Goal: Transaction & Acquisition: Purchase product/service

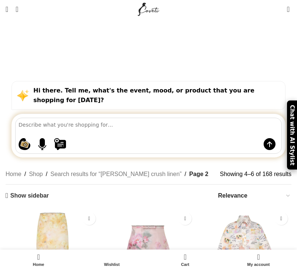
click at [6, 10] on span "Open mobile menu" at bounding box center [7, 9] width 3 height 7
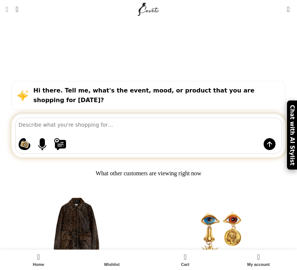
click at [7, 10] on span "Open mobile menu" at bounding box center [7, 9] width 3 height 7
click at [8, 8] on span "Open mobile menu" at bounding box center [7, 9] width 3 height 7
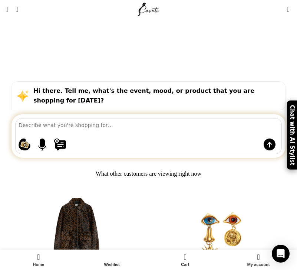
click at [7, 7] on span "Open mobile menu" at bounding box center [7, 9] width 3 height 7
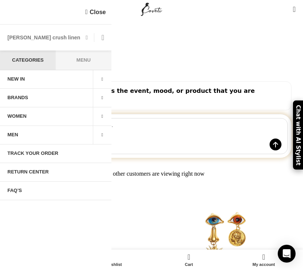
click at [105, 101] on span at bounding box center [102, 98] width 19 height 19
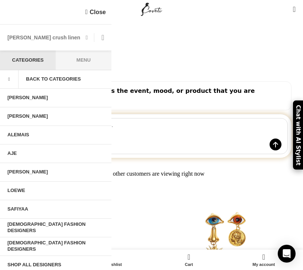
click at [47, 45] on input "[PERSON_NAME] crush linen" at bounding box center [55, 37] width 111 height 26
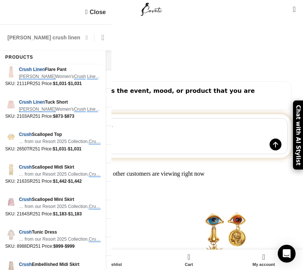
click at [47, 45] on input "[PERSON_NAME] crush linen" at bounding box center [55, 37] width 111 height 26
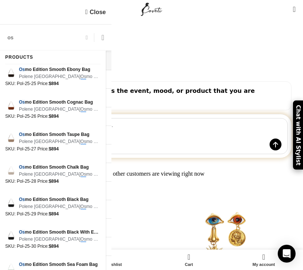
type input "os"
click at [83, 39] on span at bounding box center [88, 37] width 11 height 9
click at [45, 42] on input "Search" at bounding box center [55, 37] width 111 height 26
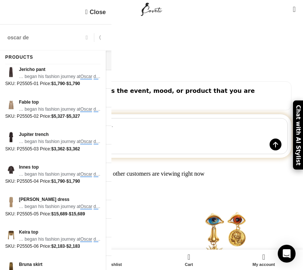
type input "oscar de"
click at [83, 38] on span at bounding box center [88, 37] width 11 height 9
type input "oscar de"
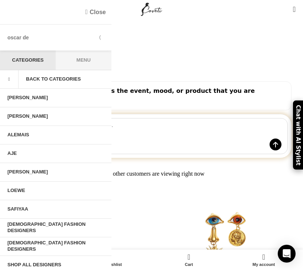
click at [88, 11] on link "Close" at bounding box center [95, 11] width 20 height 9
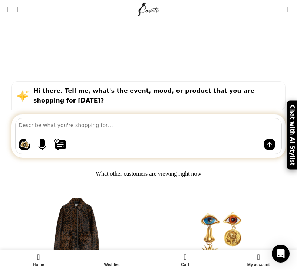
click at [8, 6] on span "Open mobile menu" at bounding box center [7, 9] width 3 height 7
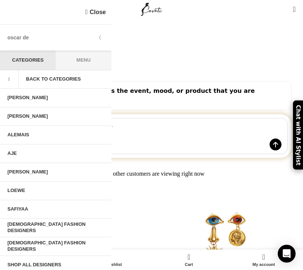
scroll to position [4, 0]
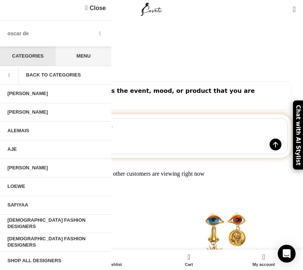
click at [73, 62] on span "Menu" at bounding box center [84, 55] width 56 height 19
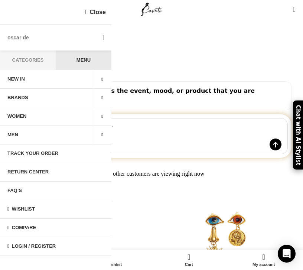
click at [104, 99] on span at bounding box center [102, 98] width 19 height 19
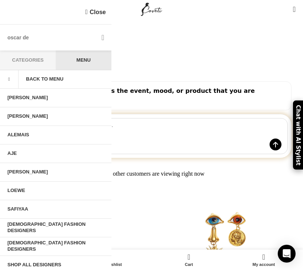
scroll to position [4, 0]
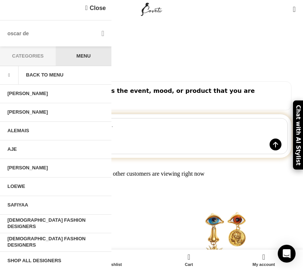
click at [46, 259] on link "Shop All Designers" at bounding box center [55, 260] width 111 height 19
